Goal: Check status: Check status

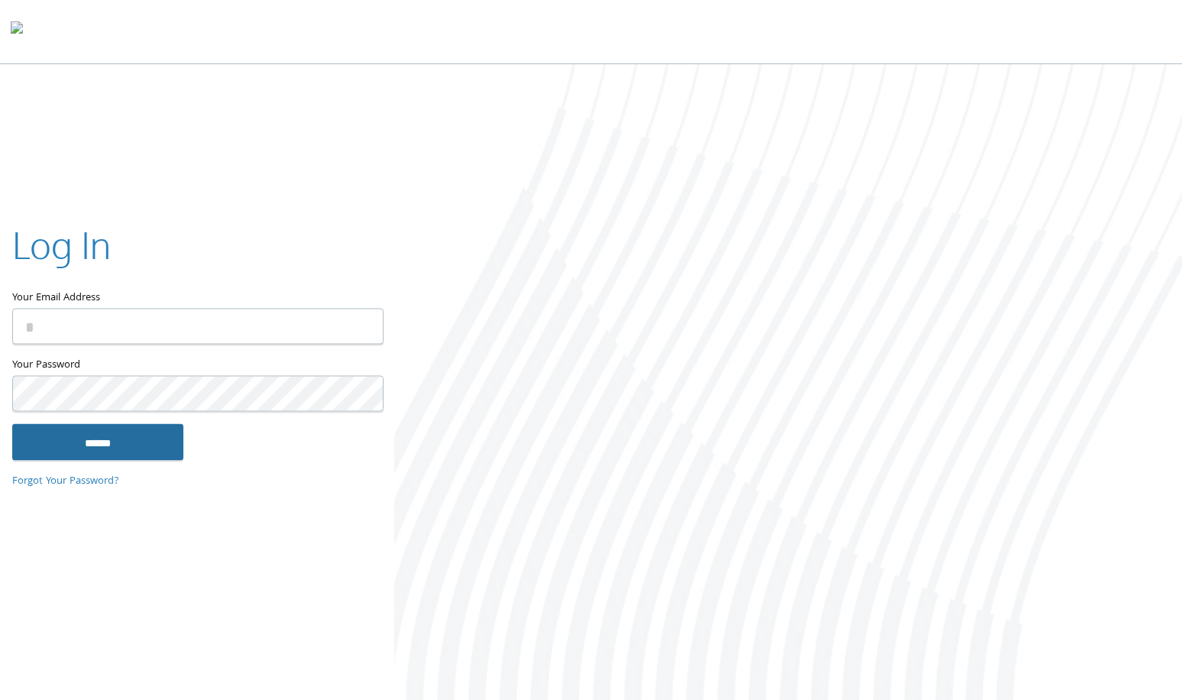
type input "**********"
click at [115, 438] on input "******" at bounding box center [97, 442] width 171 height 37
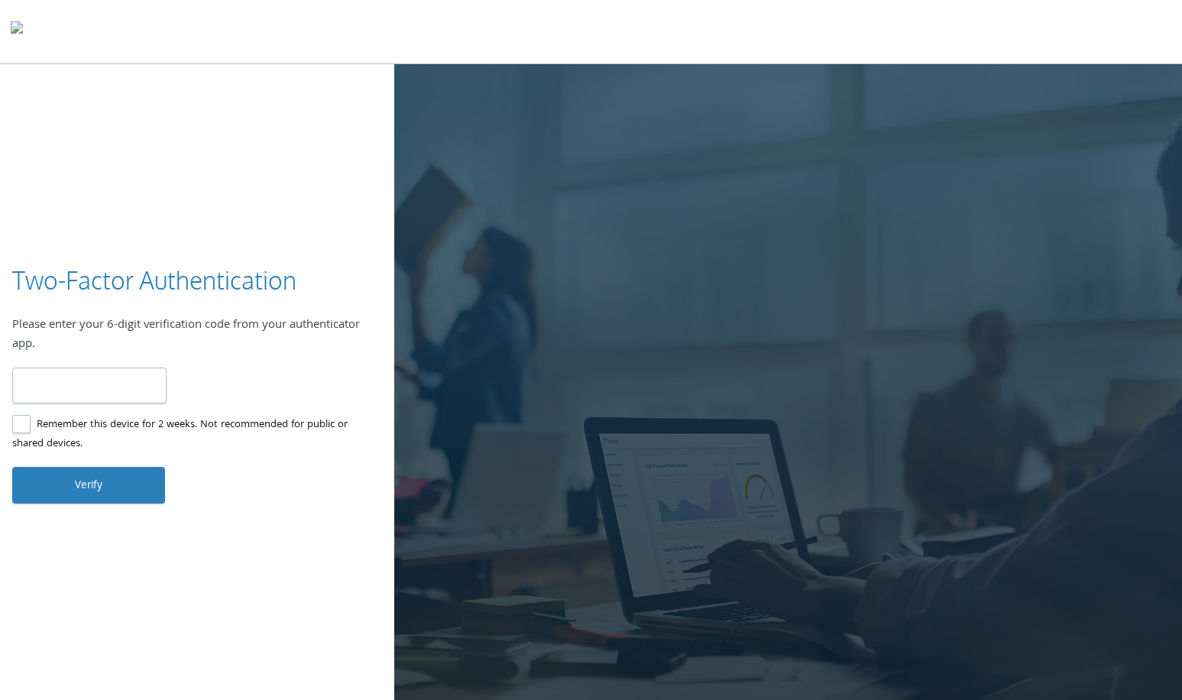
click at [86, 395] on input "number" at bounding box center [89, 386] width 154 height 36
type input "******"
